Goal: Unclear

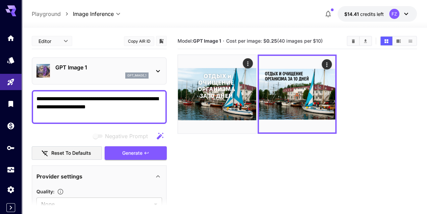
scroll to position [237, 0]
